Goal: Download file/media

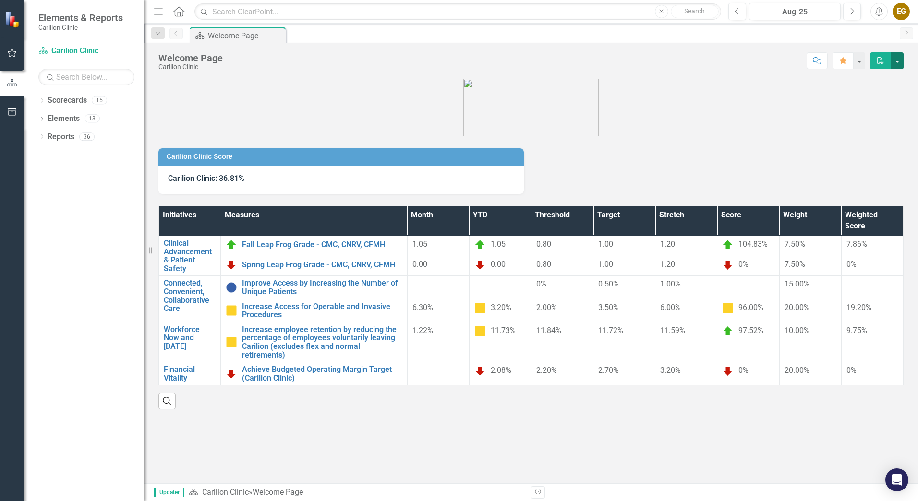
click at [896, 62] on button "button" at bounding box center [897, 60] width 12 height 17
click at [867, 97] on link "PDF Export to PDF" at bounding box center [865, 98] width 78 height 18
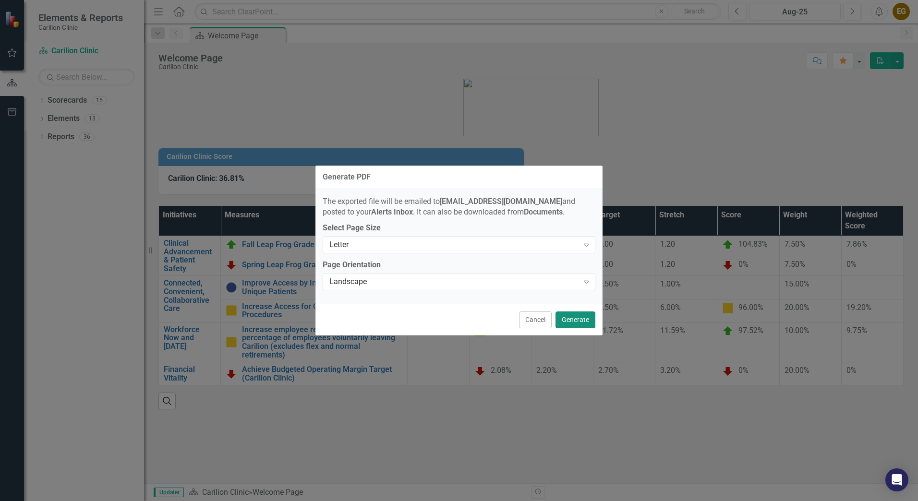
click at [580, 319] on button "Generate" at bounding box center [576, 320] width 40 height 17
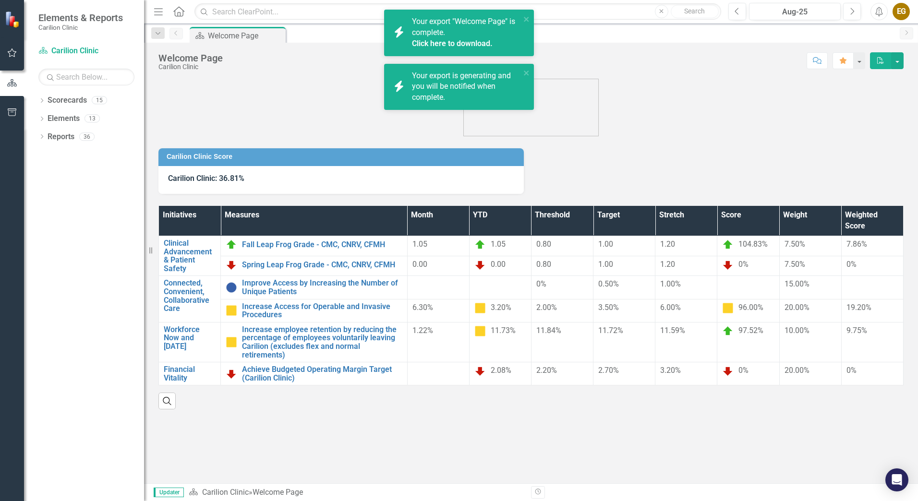
click at [466, 42] on link "Click here to download." at bounding box center [452, 43] width 81 height 9
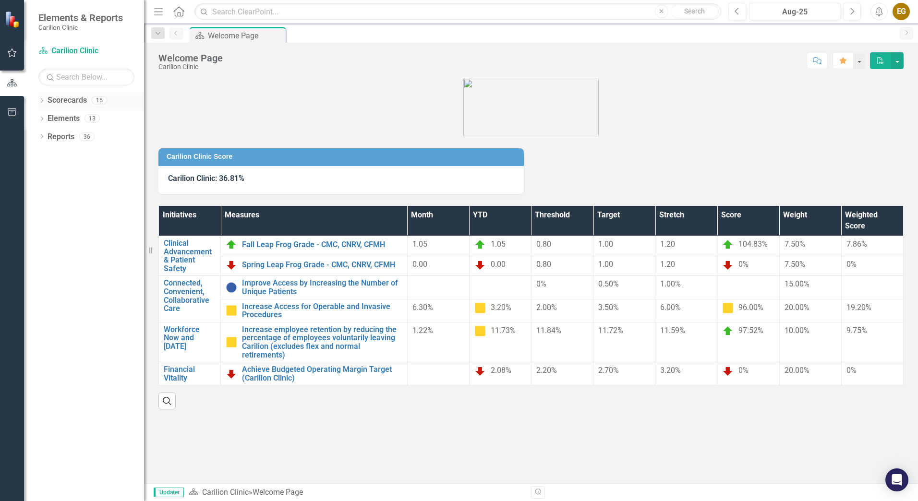
click at [40, 101] on icon "Dropdown" at bounding box center [41, 101] width 7 height 5
click at [46, 117] on icon "Dropdown" at bounding box center [46, 118] width 7 height 6
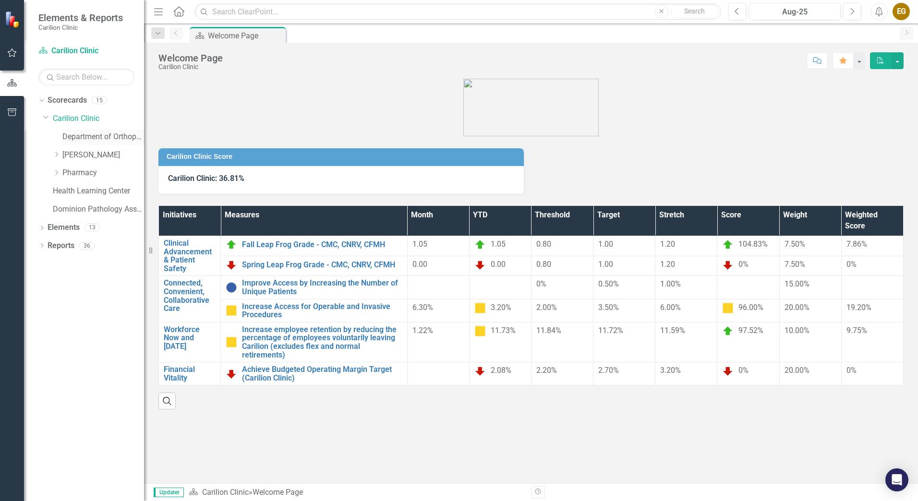
click at [99, 135] on link "Department of Orthopaedics" at bounding box center [103, 137] width 82 height 11
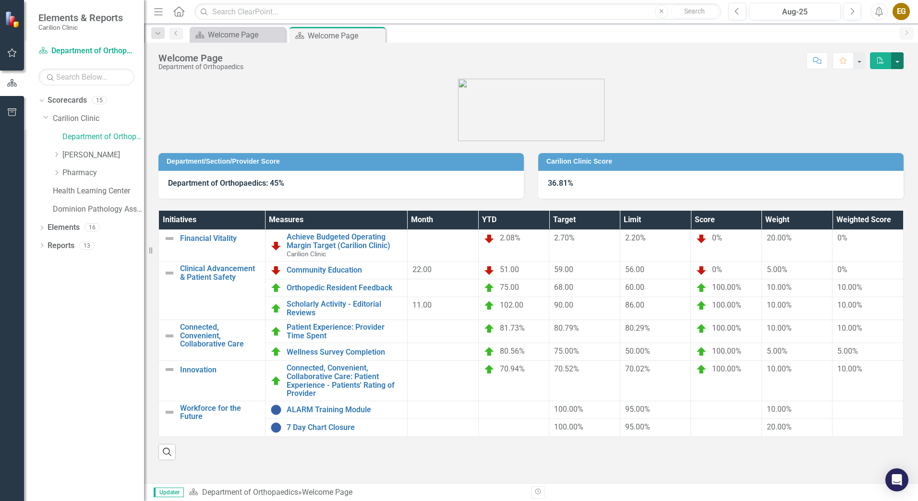
click at [897, 62] on button "button" at bounding box center [897, 60] width 12 height 17
click at [875, 96] on link "PDF Export to PDF" at bounding box center [865, 98] width 78 height 18
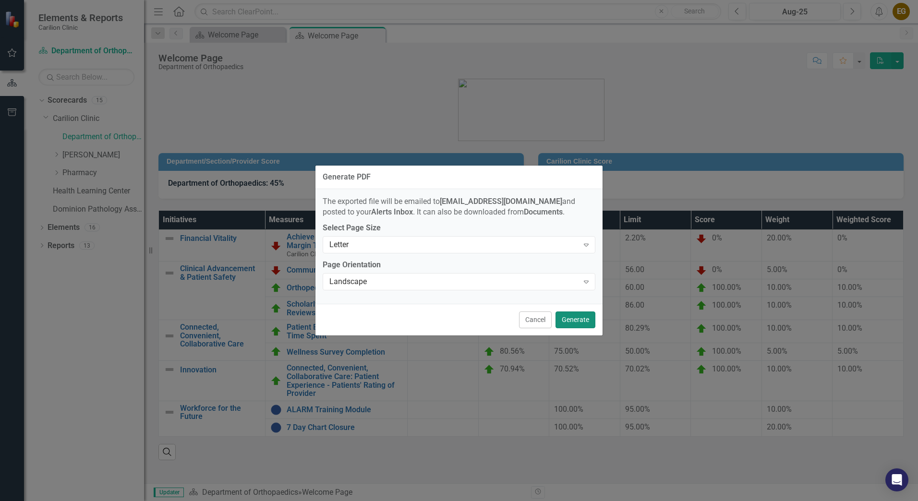
click at [577, 322] on button "Generate" at bounding box center [576, 320] width 40 height 17
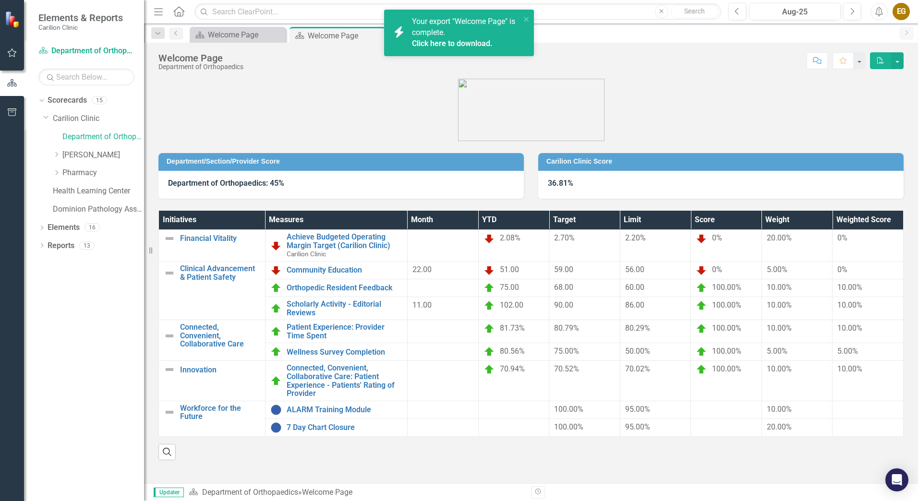
click at [462, 41] on link "Click here to download." at bounding box center [452, 43] width 81 height 9
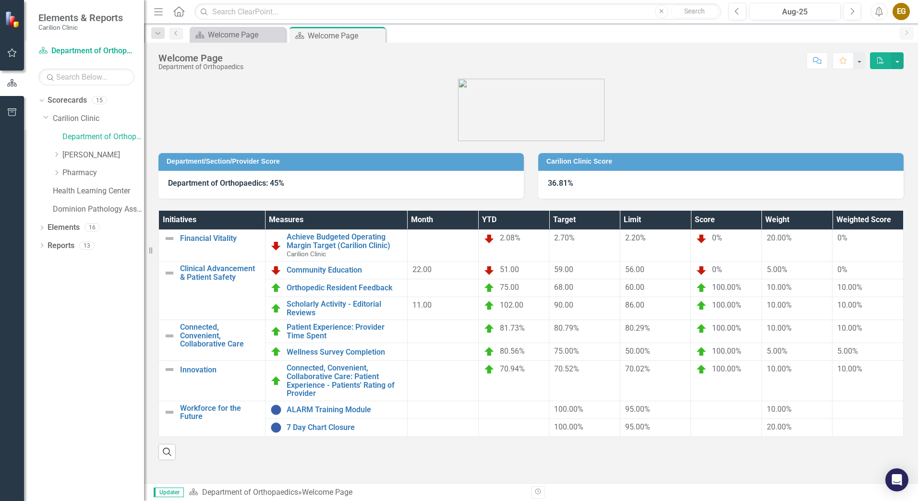
click at [910, 9] on div "Previous Aug-25 Next Alerts EG User Edit Profile Disable Sound Silence Alerts H…" at bounding box center [816, 11] width 194 height 17
click at [898, 14] on div "EG" at bounding box center [901, 11] width 17 height 17
click at [853, 120] on link "Logout Log Out" at bounding box center [872, 121] width 76 height 18
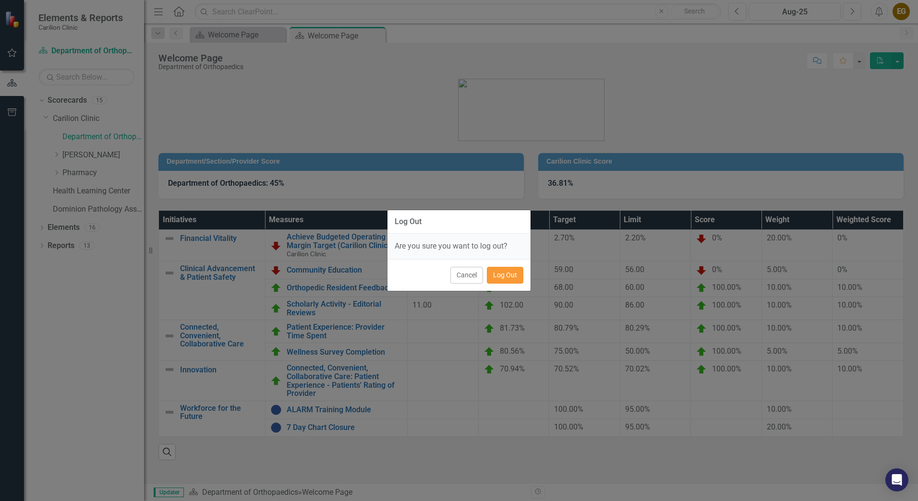
click at [510, 276] on button "Log Out" at bounding box center [505, 275] width 36 height 17
